Goal: Task Accomplishment & Management: Complete application form

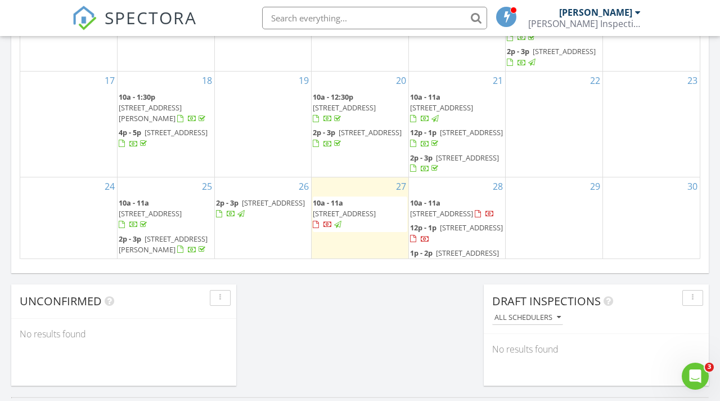
scroll to position [1024, 721]
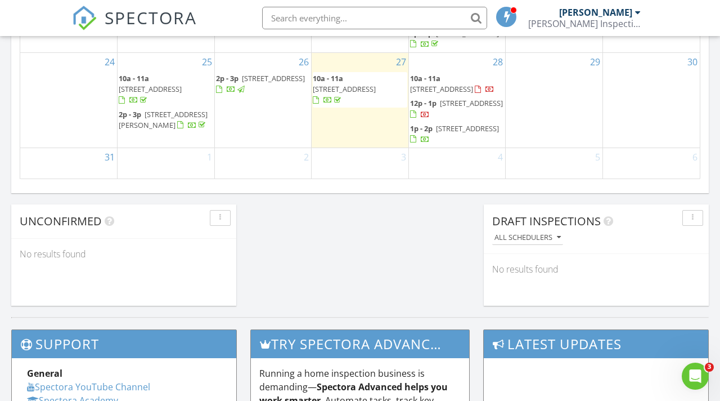
scroll to position [50, 0]
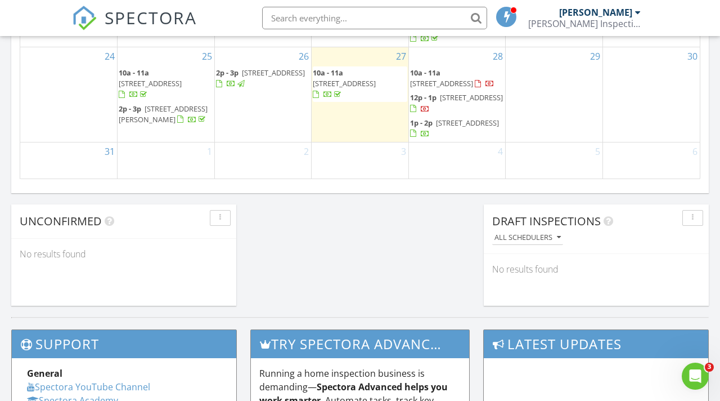
click at [491, 135] on span "1p - 2p 12330 Harbor Winds Dr N, Jacksonville 32225" at bounding box center [457, 129] width 95 height 22
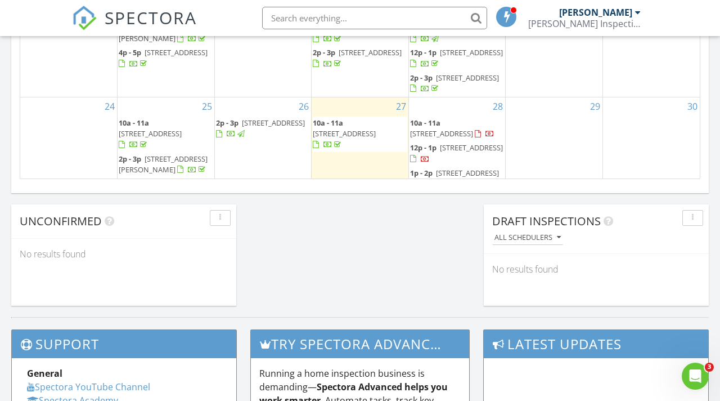
click at [462, 97] on div "28 10a - 11a 1458 Crabapple Cove Ct S, Jacksonville 32225 12p - 1p 7946 Linksid…" at bounding box center [457, 144] width 97 height 95
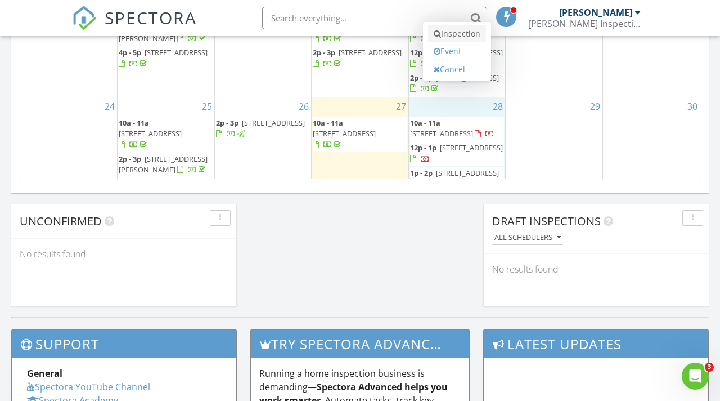
click at [458, 35] on link "Inspection" at bounding box center [457, 34] width 58 height 18
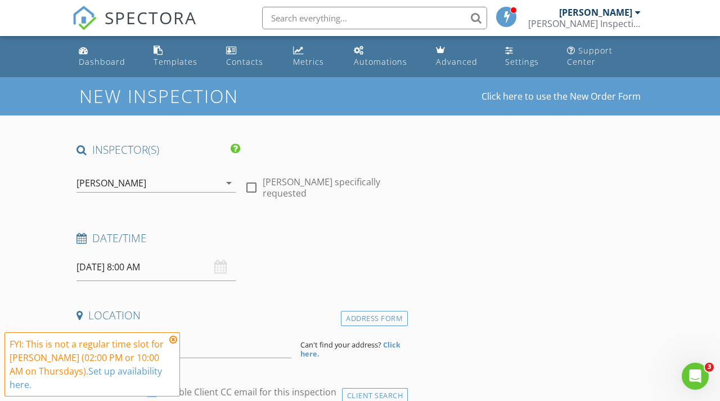
click at [173, 339] on icon at bounding box center [173, 339] width 8 height 9
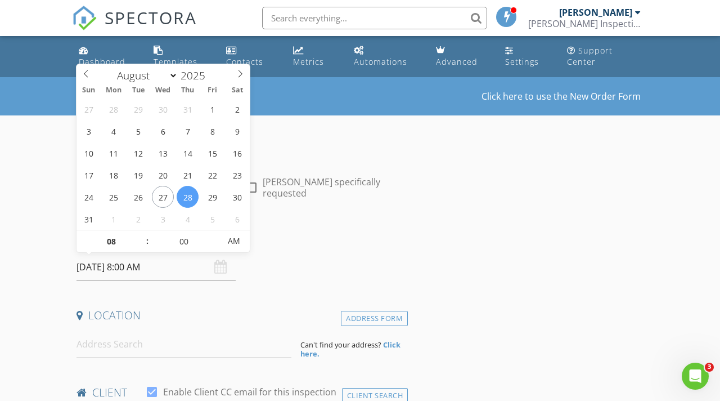
click at [177, 267] on input "08/28/2025 8:00 AM" at bounding box center [156, 267] width 159 height 28
type input "09"
type input "08/28/2025 9:00 AM"
click at [145, 237] on span at bounding box center [142, 235] width 8 height 11
type input "10"
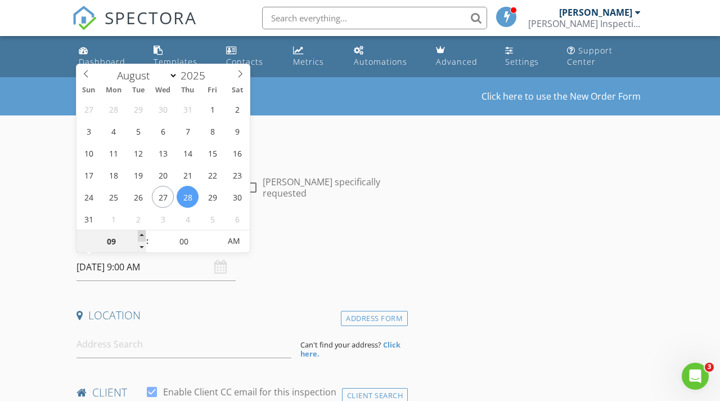
type input "08/28/2025 10:00 AM"
click at [145, 237] on span at bounding box center [142, 235] width 8 height 11
type input "11"
type input "08/28/2025 11:00 AM"
click at [145, 237] on span at bounding box center [142, 235] width 8 height 11
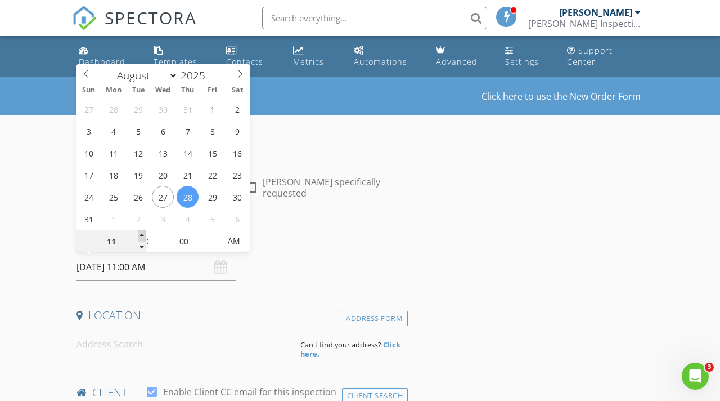
type input "12"
type input "08/28/2025 12:00 PM"
click at [145, 237] on span at bounding box center [142, 235] width 8 height 11
type input "01"
type input "08/28/2025 1:00 PM"
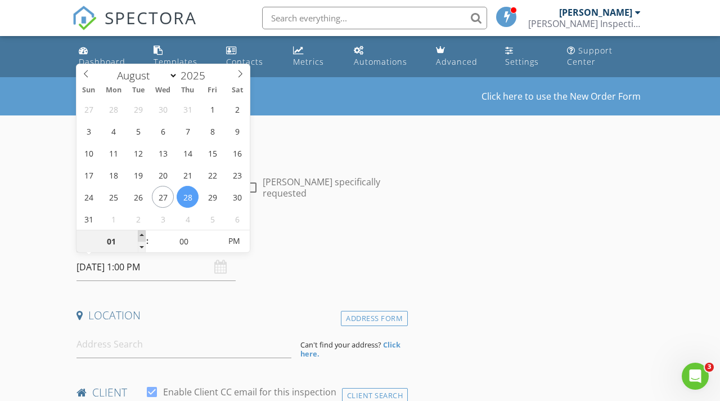
click at [145, 237] on span at bounding box center [142, 235] width 8 height 11
type input "02"
type input "08/28/2025 2:00 PM"
click at [145, 237] on span at bounding box center [142, 235] width 8 height 11
type input "03"
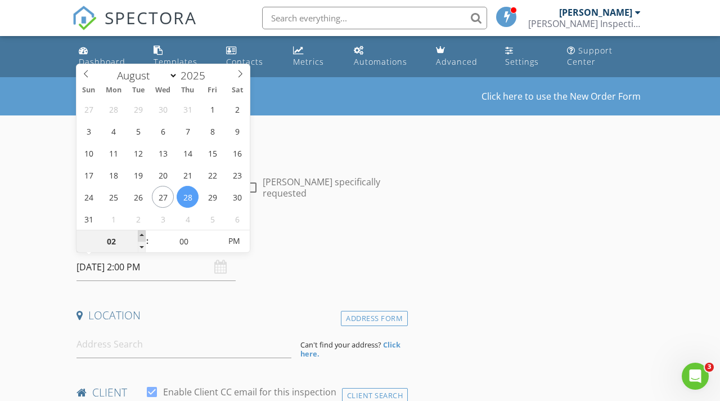
type input "[DATE] 3:00 PM"
click at [145, 237] on span at bounding box center [142, 235] width 8 height 11
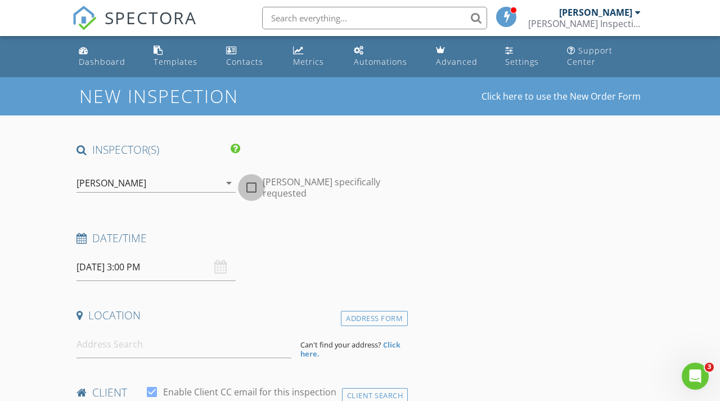
click at [252, 190] on div at bounding box center [251, 187] width 19 height 19
checkbox input "true"
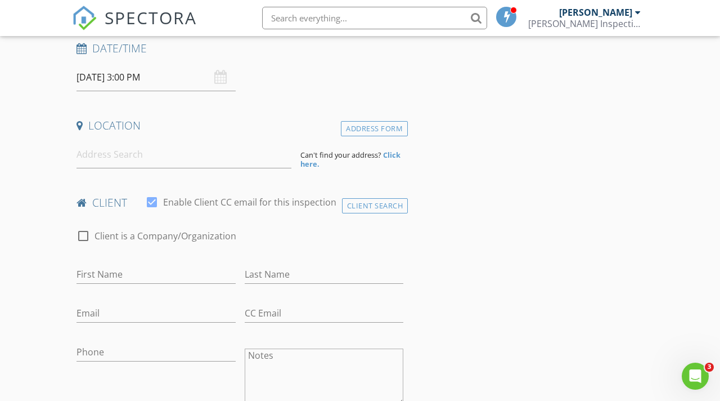
scroll to position [199, 0]
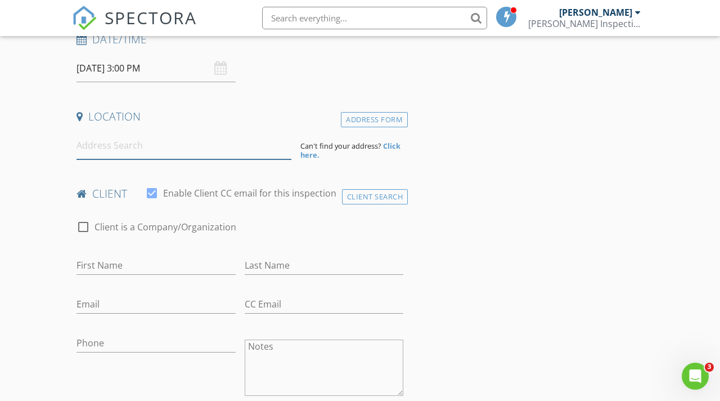
click at [157, 140] on input at bounding box center [184, 146] width 215 height 28
paste input "97 Citrus Ln E"
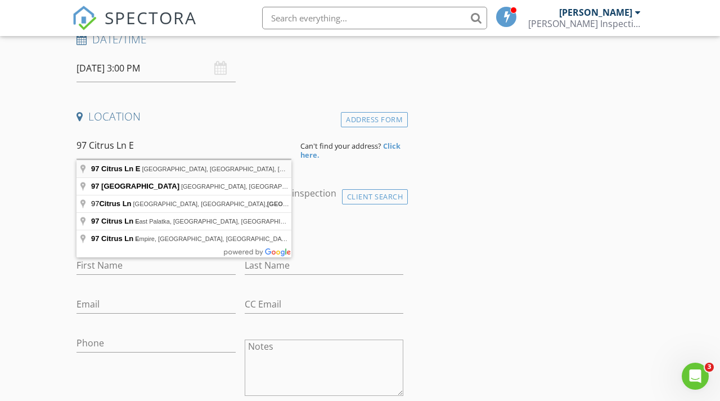
type input "97 Citrus Ln E, Ponte Vedra Beach, FL, USA"
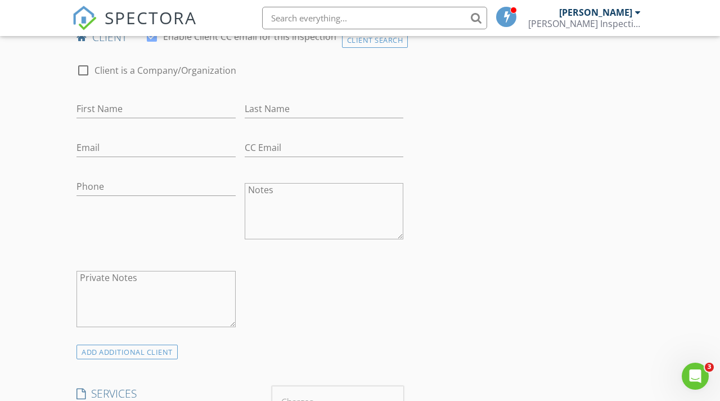
scroll to position [584, 0]
click at [114, 119] on input "First Name" at bounding box center [156, 110] width 159 height 19
paste input "[PERSON_NAME]"
type input "[PERSON_NAME]"
click at [319, 119] on input "Last Name" at bounding box center [324, 110] width 159 height 19
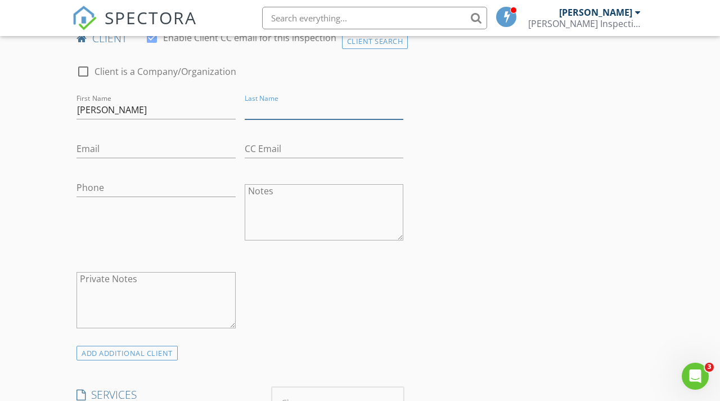
paste input "[PERSON_NAME]"
type input "[PERSON_NAME]"
click at [150, 158] on input "Email" at bounding box center [156, 149] width 159 height 19
paste input "[EMAIL_ADDRESS][DOMAIN_NAME]"
type input "[EMAIL_ADDRESS][DOMAIN_NAME]"
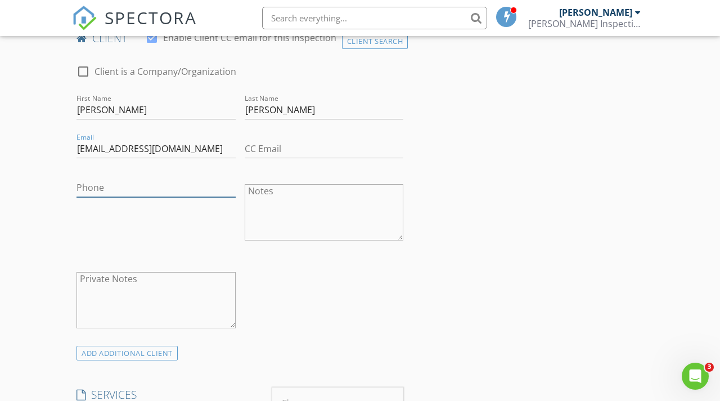
click at [179, 190] on input "Phone" at bounding box center [156, 187] width 159 height 19
paste input "[PHONE_NUMBER]"
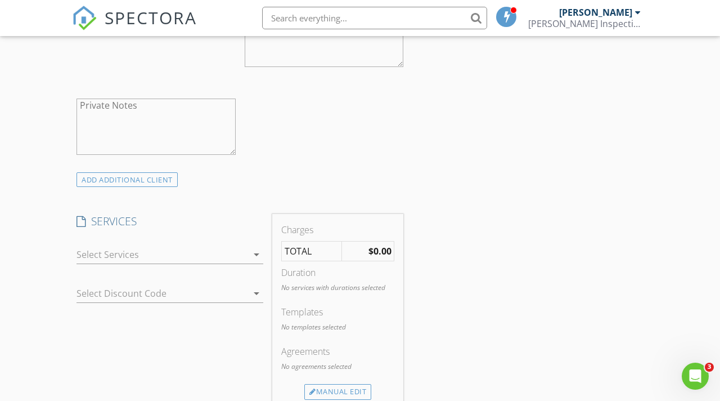
scroll to position [763, 0]
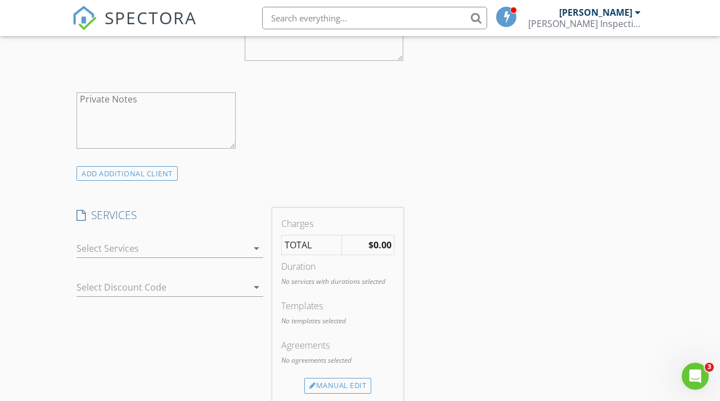
type input "[PHONE_NUMBER]"
click at [255, 255] on icon "arrow_drop_down" at bounding box center [257, 248] width 14 height 14
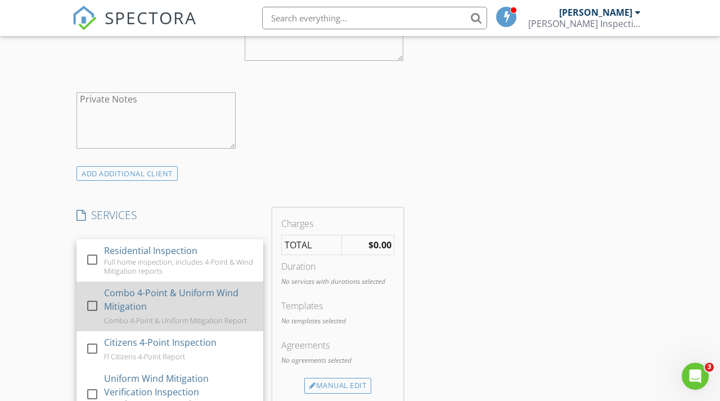
click at [91, 314] on div at bounding box center [92, 305] width 19 height 19
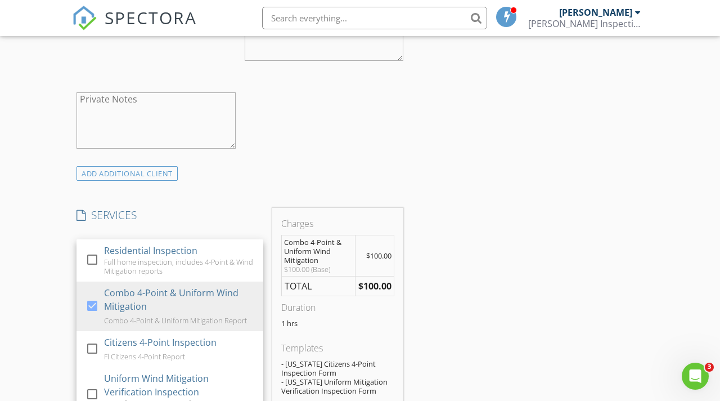
click at [335, 153] on div "check_box_outline_blank Client is a Company/Organization First Name Joyce Last …" at bounding box center [240, 19] width 336 height 291
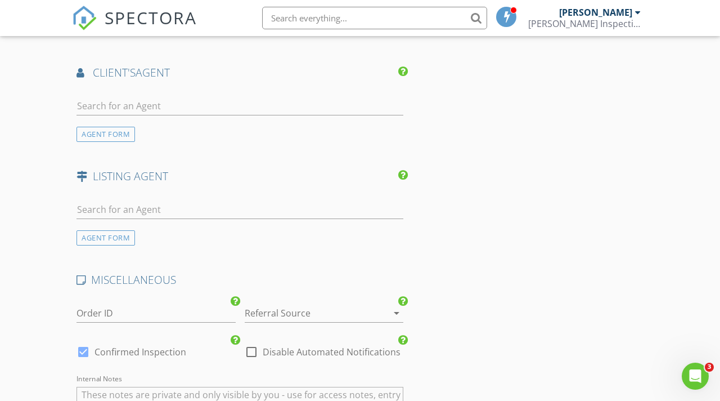
scroll to position [1405, 0]
click at [141, 113] on input "text" at bounding box center [240, 105] width 327 height 19
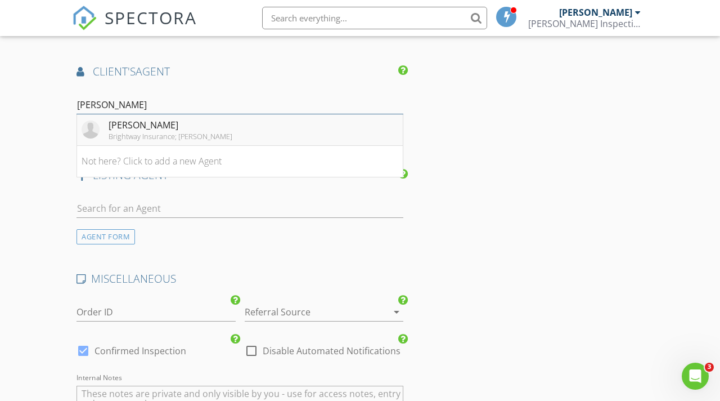
type input "tommy"
click at [161, 141] on div "Brightway Insurance; [PERSON_NAME]" at bounding box center [171, 136] width 124 height 9
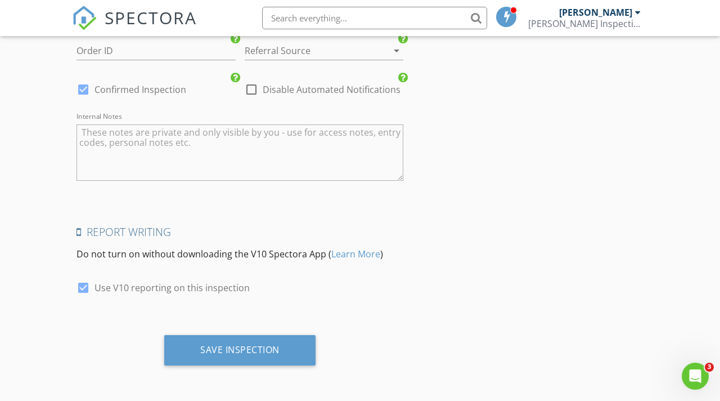
scroll to position [1932, 0]
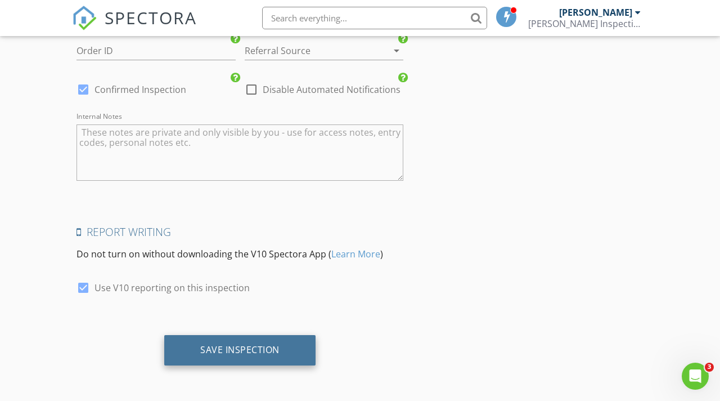
click at [230, 346] on div "Save Inspection" at bounding box center [239, 349] width 79 height 11
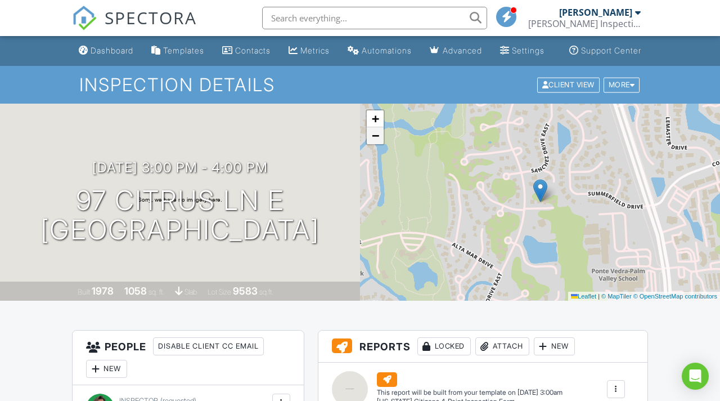
click at [375, 142] on span "−" at bounding box center [375, 135] width 7 height 14
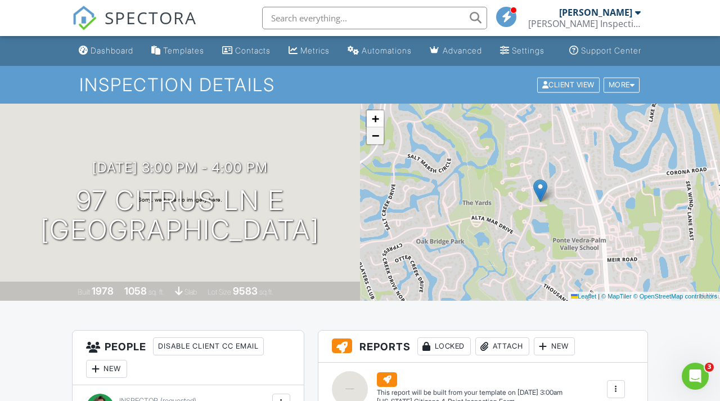
click at [375, 142] on span "−" at bounding box center [375, 135] width 7 height 14
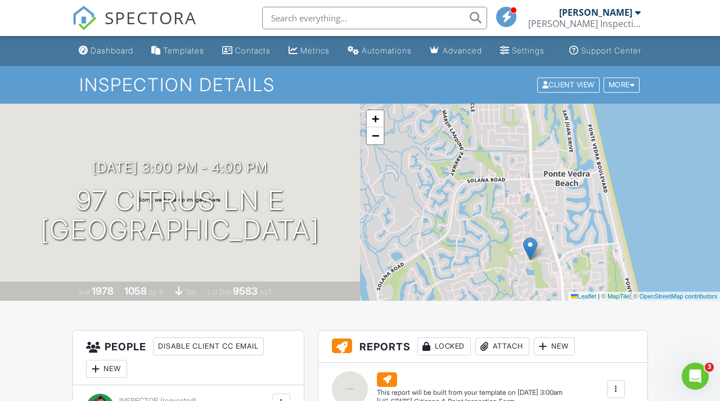
drag, startPoint x: 490, startPoint y: 177, endPoint x: 480, endPoint y: 235, distance: 58.8
click at [480, 235] on div "+ − Leaflet | © MapTiler © OpenStreetMap contributors" at bounding box center [540, 202] width 360 height 197
click at [377, 142] on span "−" at bounding box center [375, 135] width 7 height 14
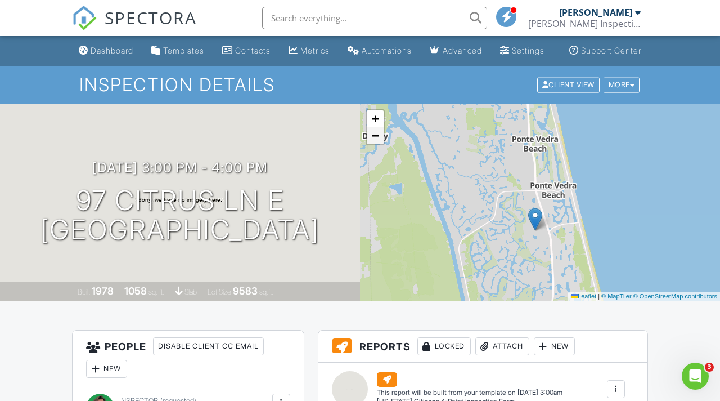
click at [377, 142] on span "−" at bounding box center [375, 135] width 7 height 14
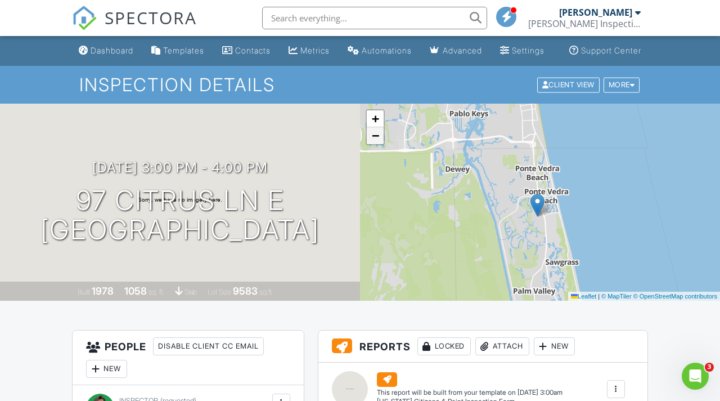
click at [377, 142] on span "−" at bounding box center [375, 135] width 7 height 14
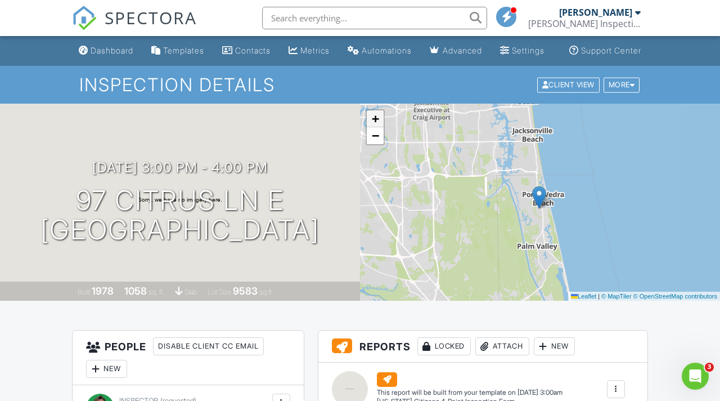
click at [374, 125] on span "+" at bounding box center [375, 118] width 7 height 14
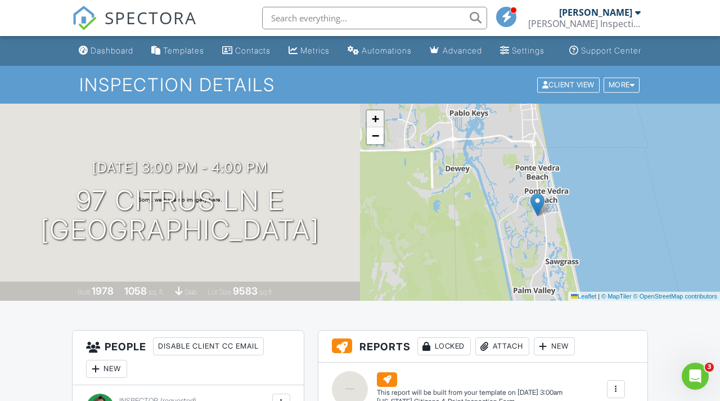
click at [374, 125] on span "+" at bounding box center [375, 118] width 7 height 14
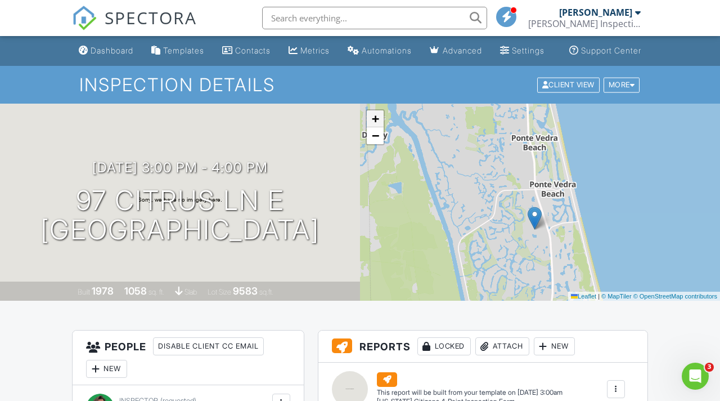
click at [374, 125] on span "+" at bounding box center [375, 118] width 7 height 14
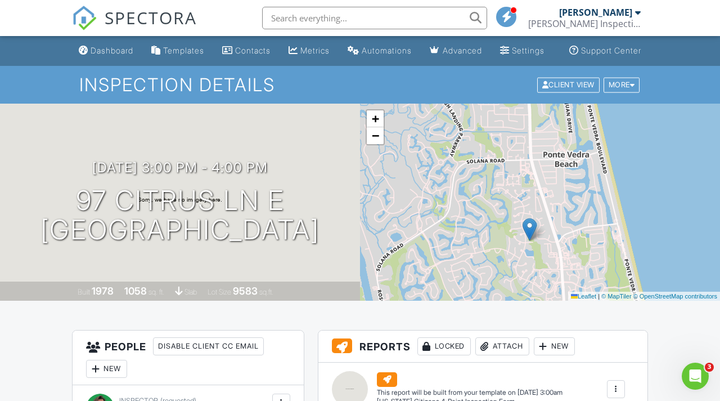
drag, startPoint x: 479, startPoint y: 234, endPoint x: 479, endPoint y: 217, distance: 16.9
click at [479, 217] on div "+ − Leaflet | © MapTiler © OpenStreetMap contributors" at bounding box center [540, 202] width 360 height 197
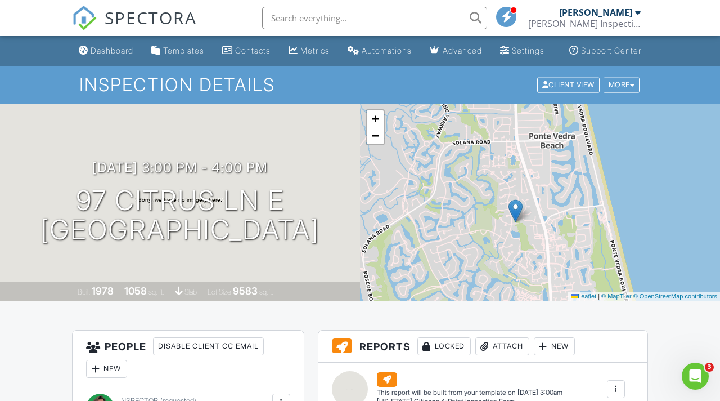
drag, startPoint x: 480, startPoint y: 233, endPoint x: 464, endPoint y: 213, distance: 26.1
click at [464, 213] on div "+ − Leaflet | © MapTiler © OpenStreetMap contributors" at bounding box center [540, 202] width 360 height 197
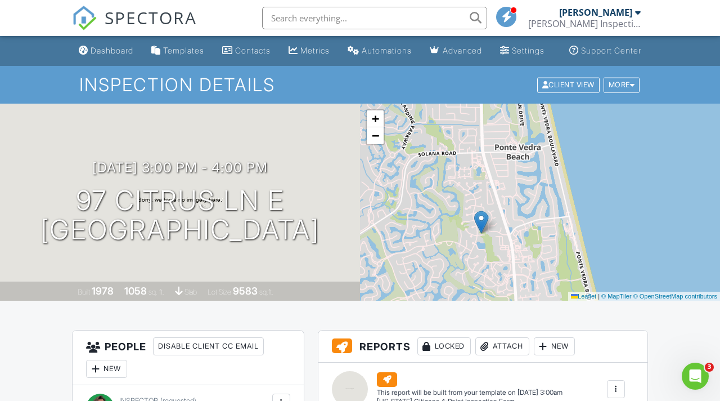
drag, startPoint x: 470, startPoint y: 237, endPoint x: 440, endPoint y: 255, distance: 34.5
click at [440, 255] on div "+ − Leaflet | © MapTiler © OpenStreetMap contributors" at bounding box center [540, 202] width 360 height 197
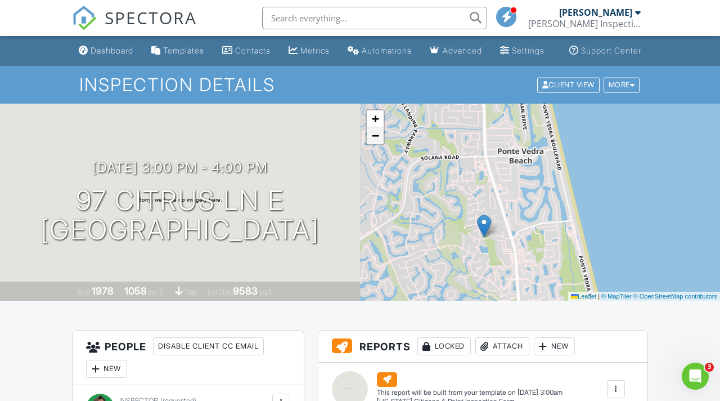
click at [372, 144] on link "−" at bounding box center [375, 135] width 17 height 17
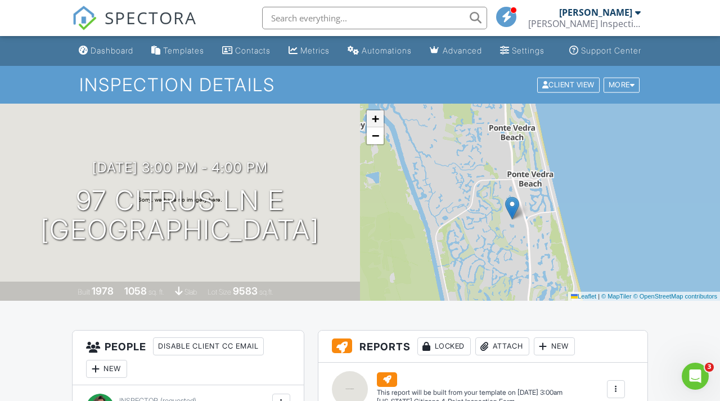
click at [375, 125] on span "+" at bounding box center [375, 118] width 7 height 14
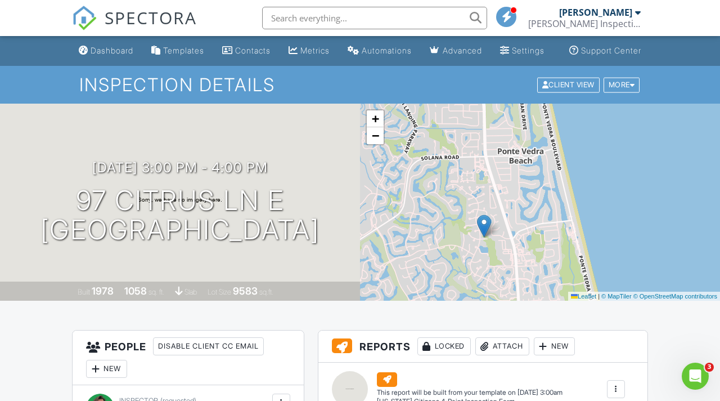
click at [300, 55] on div "Metrics" at bounding box center [314, 51] width 29 height 10
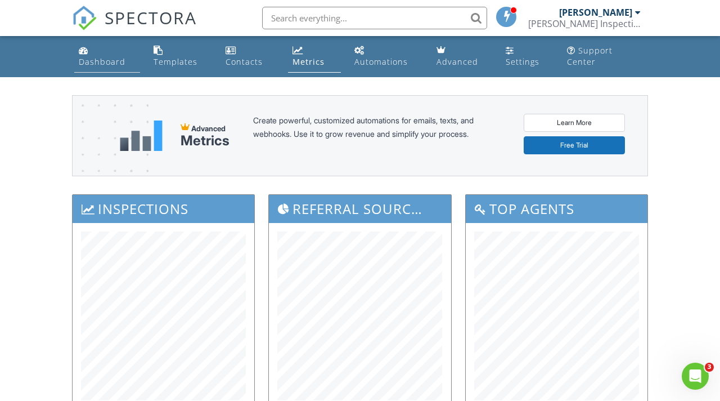
click at [78, 61] on link "Dashboard" at bounding box center [107, 57] width 66 height 32
